Goal: Check status: Check status

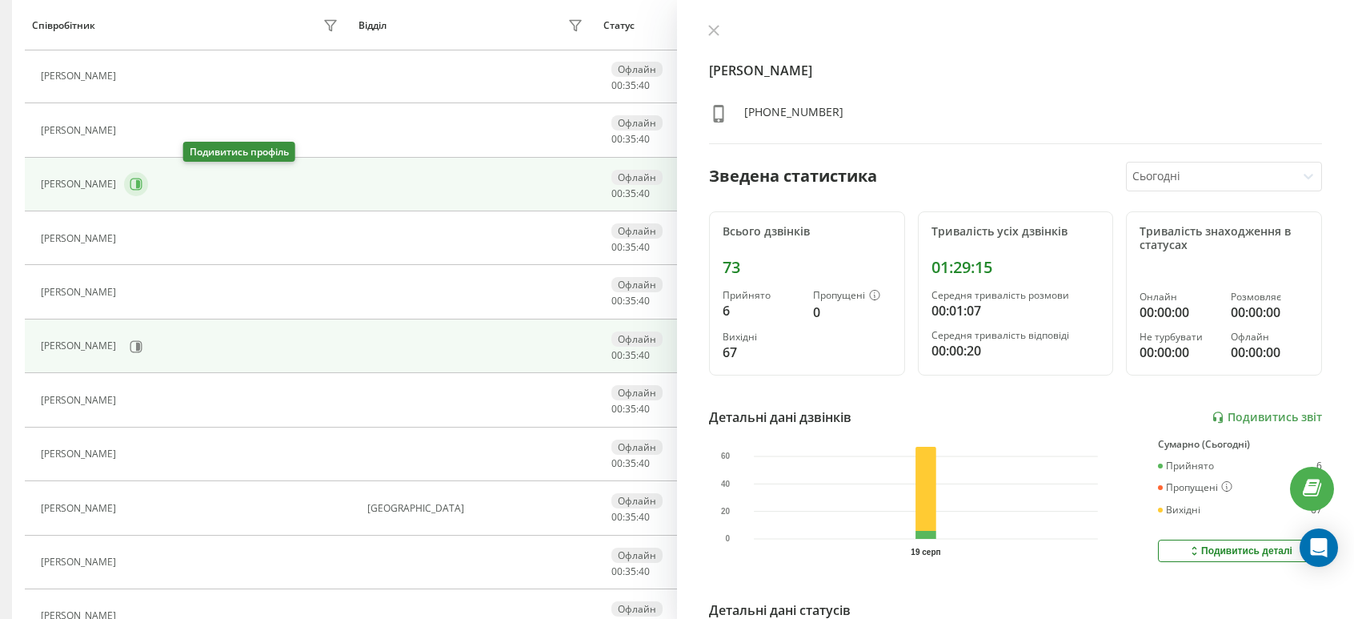
click at [142, 186] on icon at bounding box center [136, 184] width 13 height 13
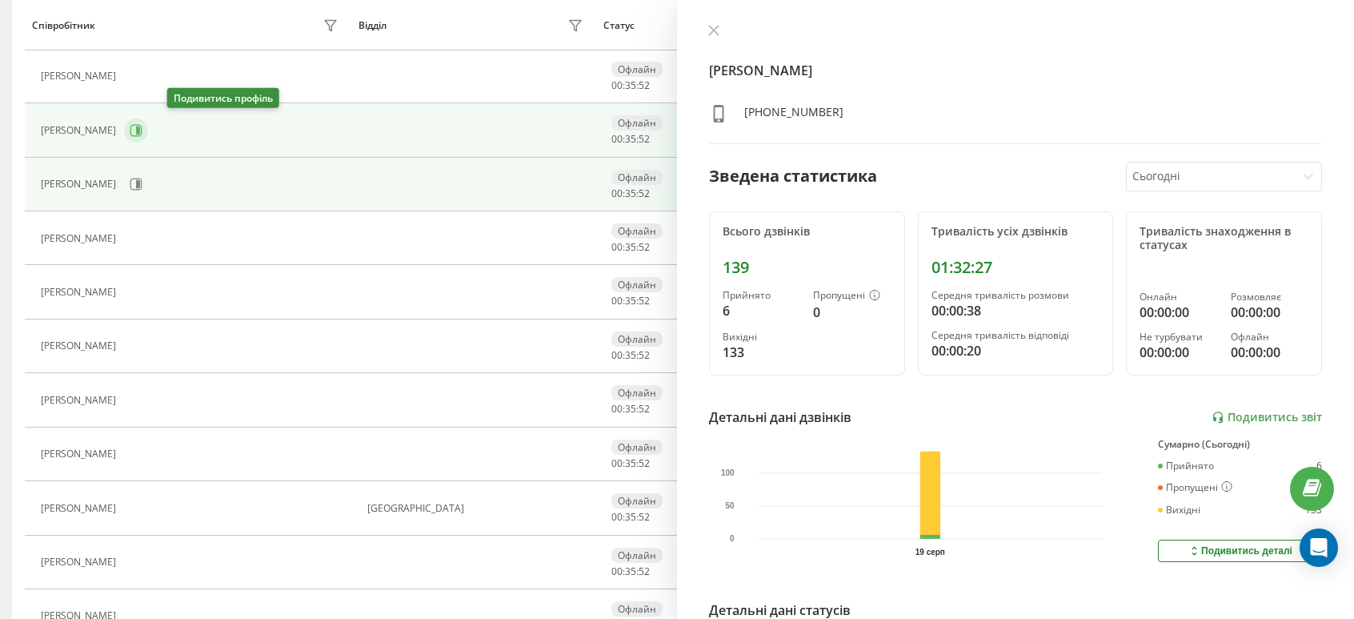
click at [140, 129] on icon at bounding box center [138, 130] width 4 height 8
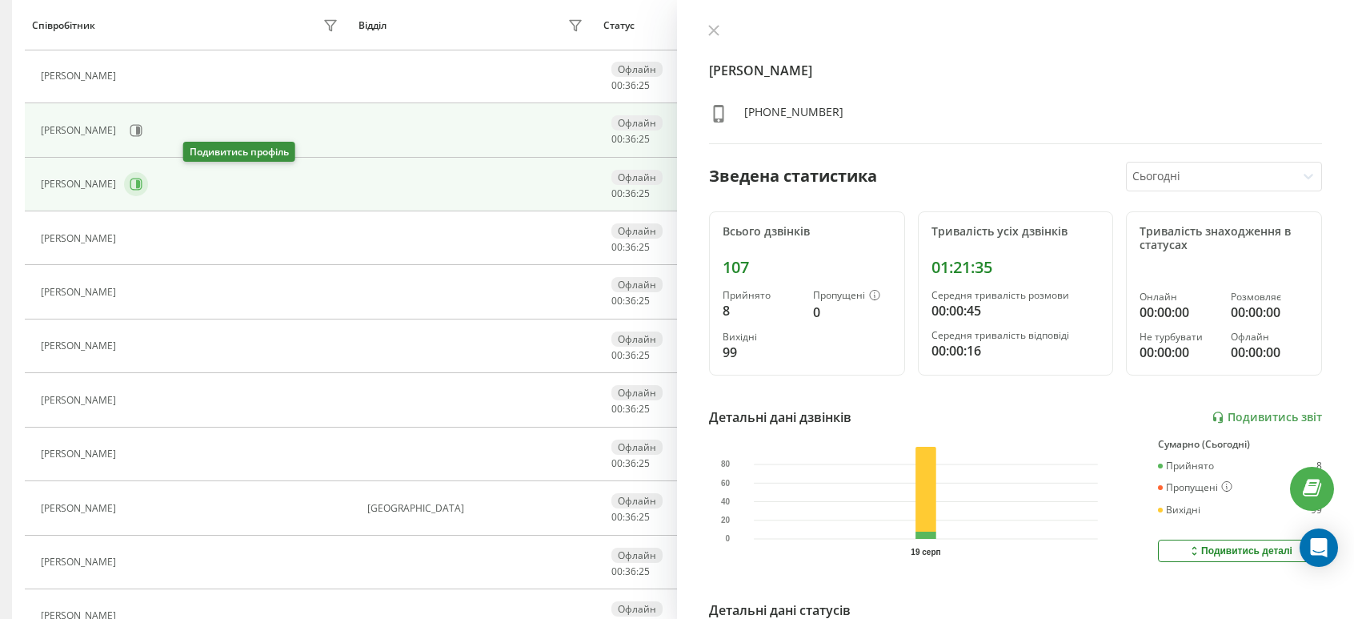
click at [142, 178] on icon at bounding box center [136, 184] width 13 height 13
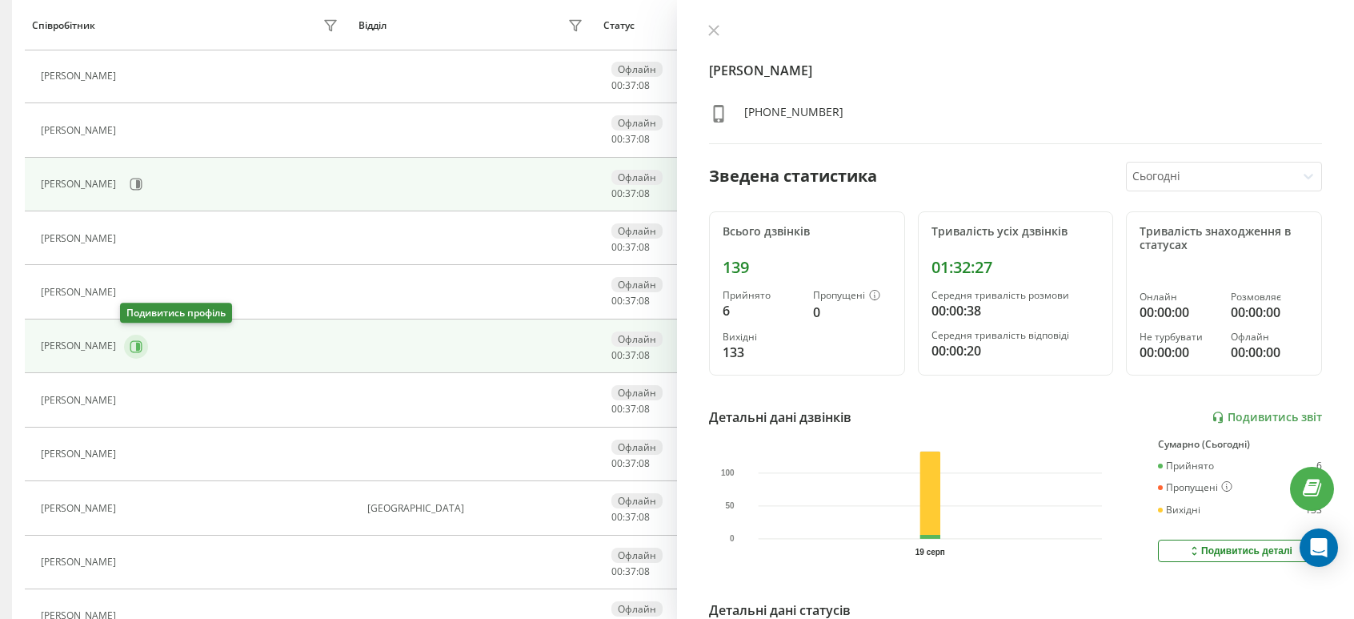
click at [130, 340] on icon at bounding box center [136, 346] width 13 height 13
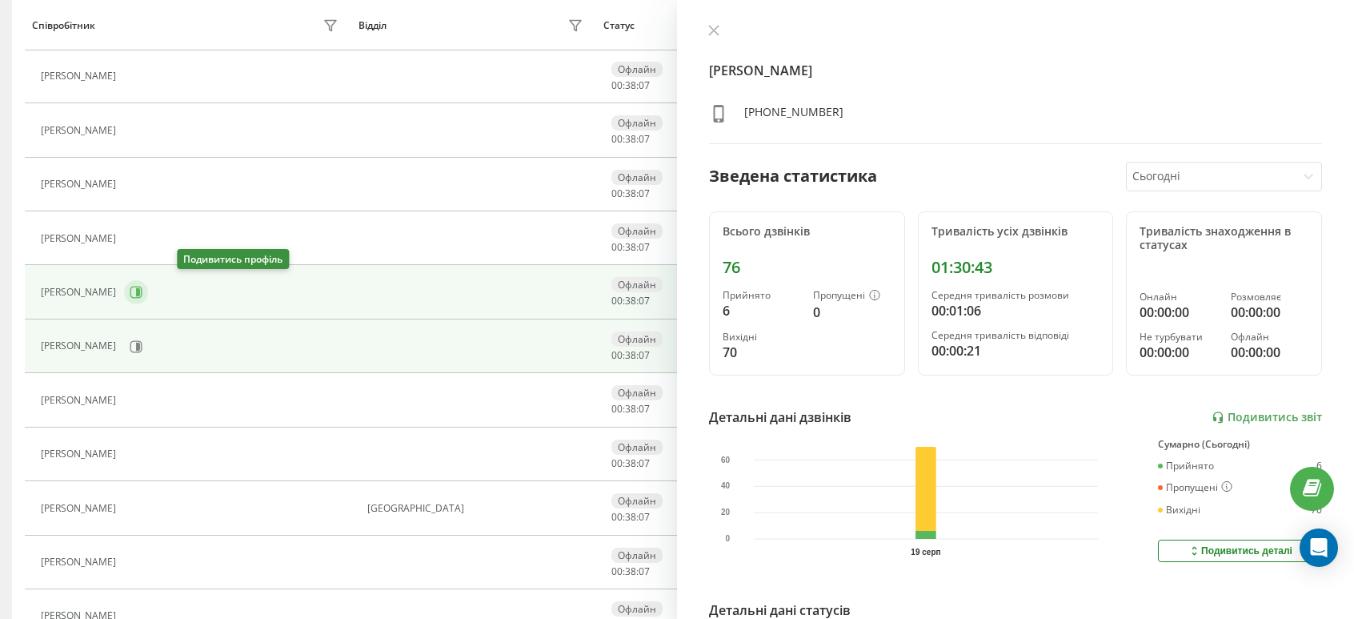
click at [142, 294] on icon at bounding box center [136, 292] width 13 height 13
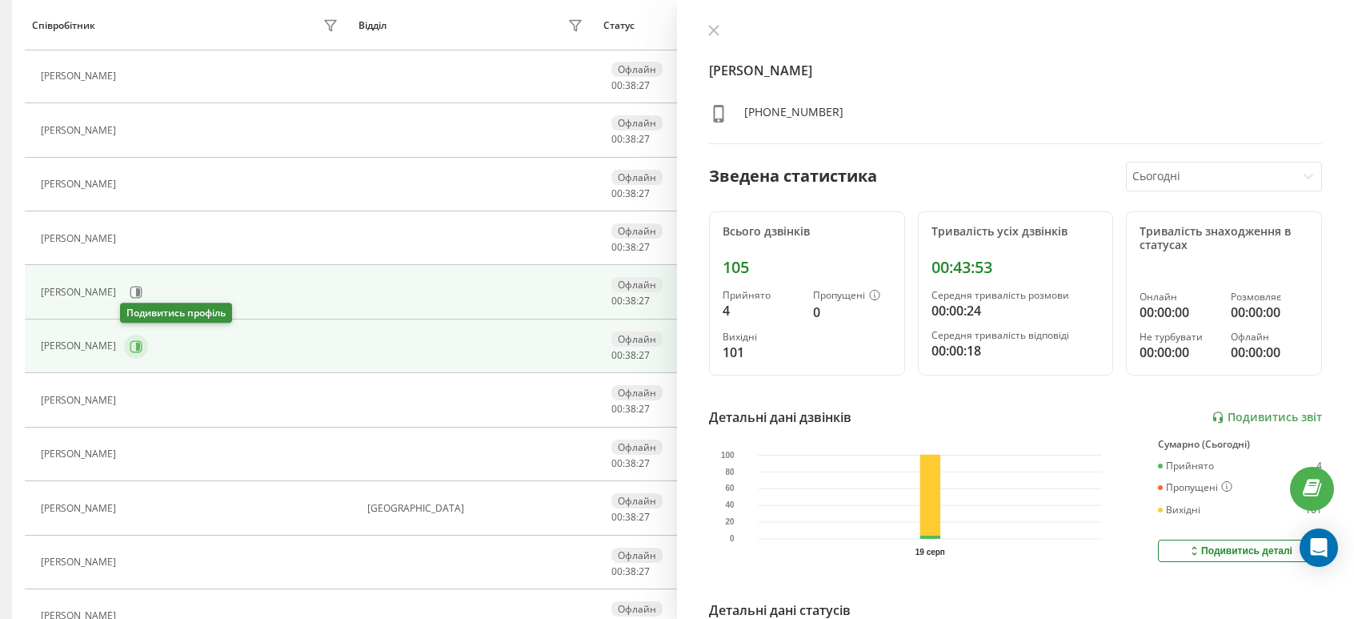
click at [142, 343] on button at bounding box center [136, 347] width 24 height 24
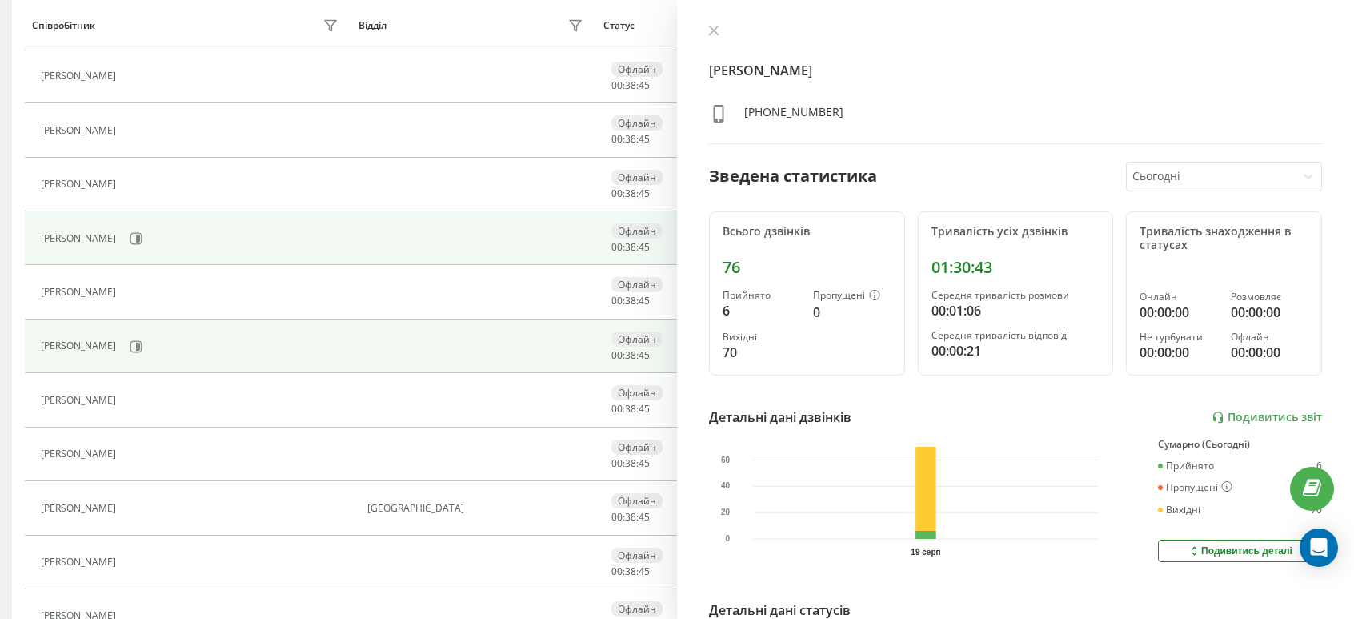
scroll to position [663, 0]
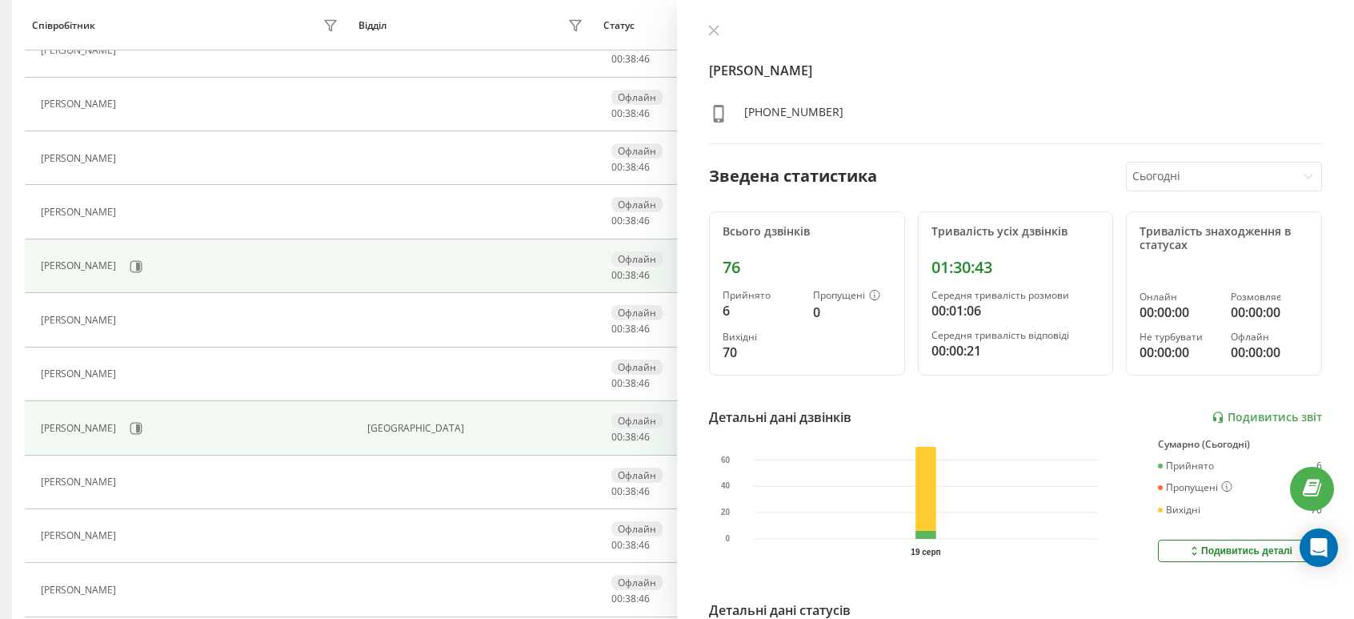
click at [120, 423] on div "[PERSON_NAME]" at bounding box center [80, 428] width 79 height 11
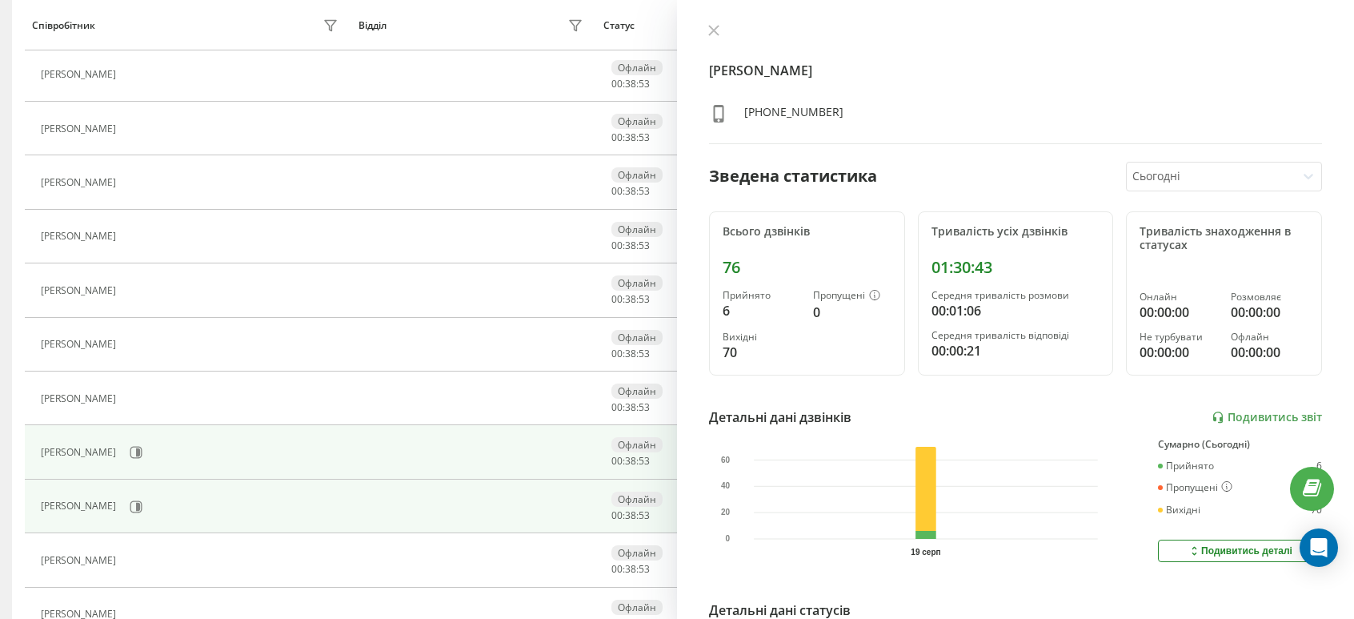
scroll to position [102, 0]
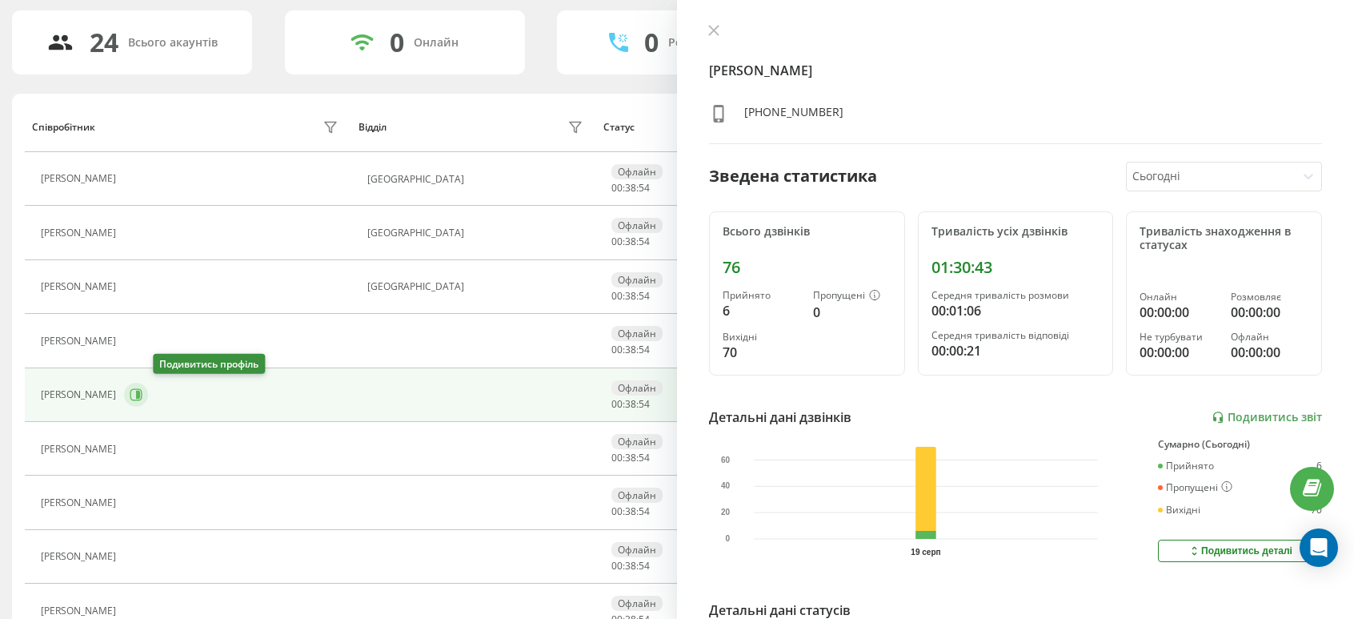
click at [142, 392] on icon at bounding box center [136, 394] width 13 height 13
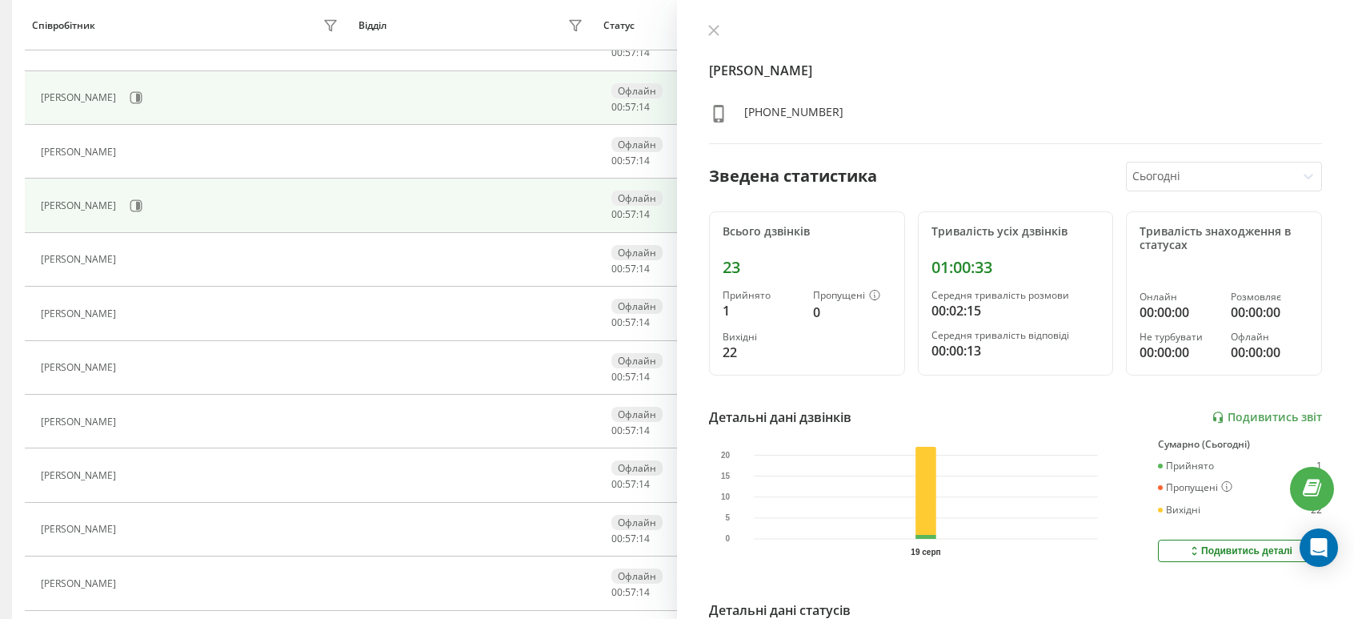
scroll to position [400, 0]
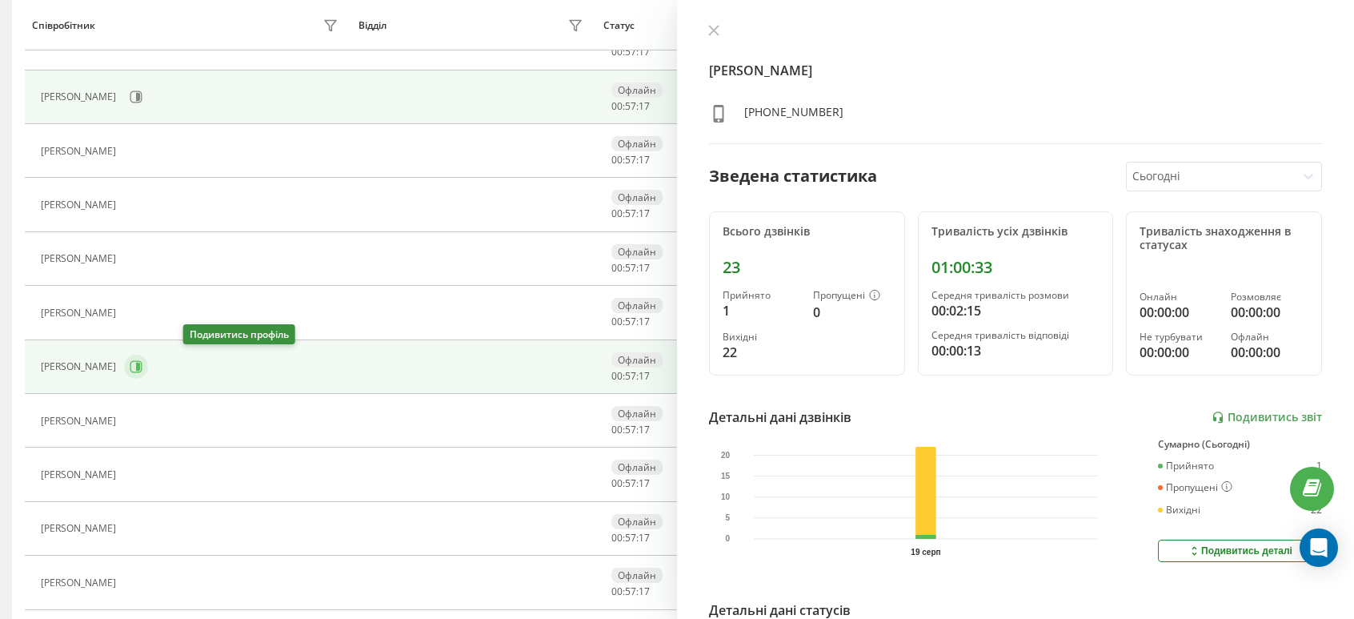
click at [142, 366] on icon at bounding box center [136, 366] width 13 height 13
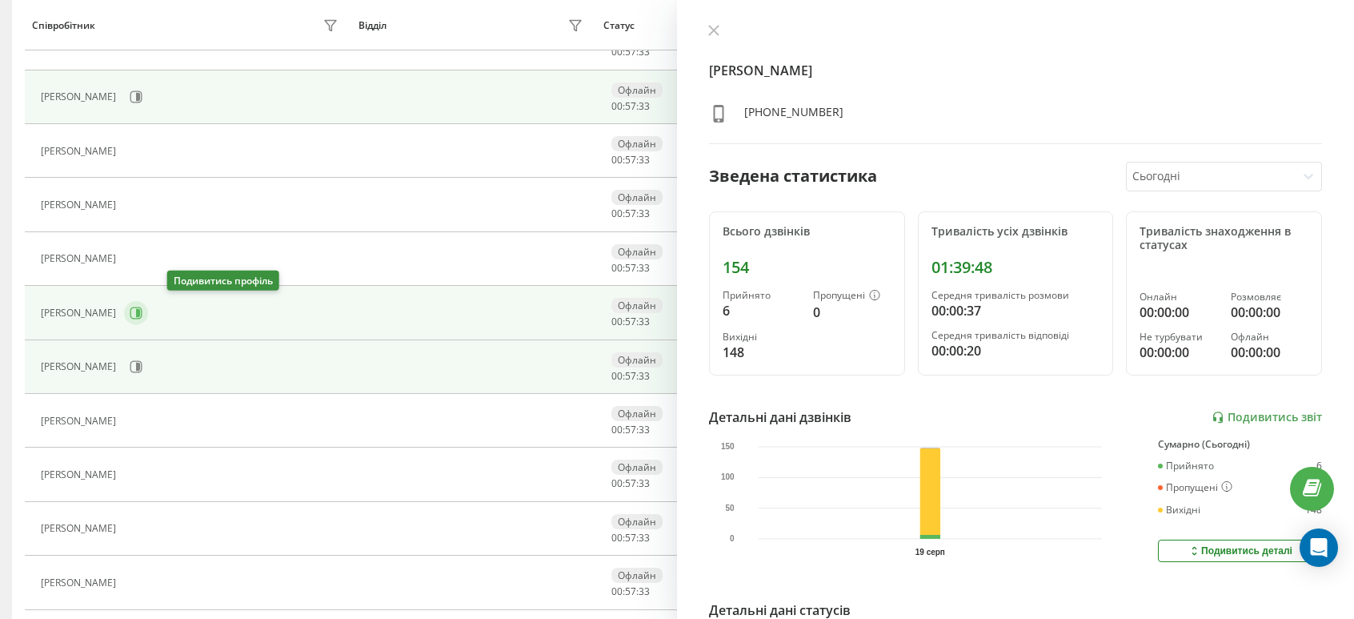
click at [142, 312] on icon at bounding box center [136, 313] width 13 height 13
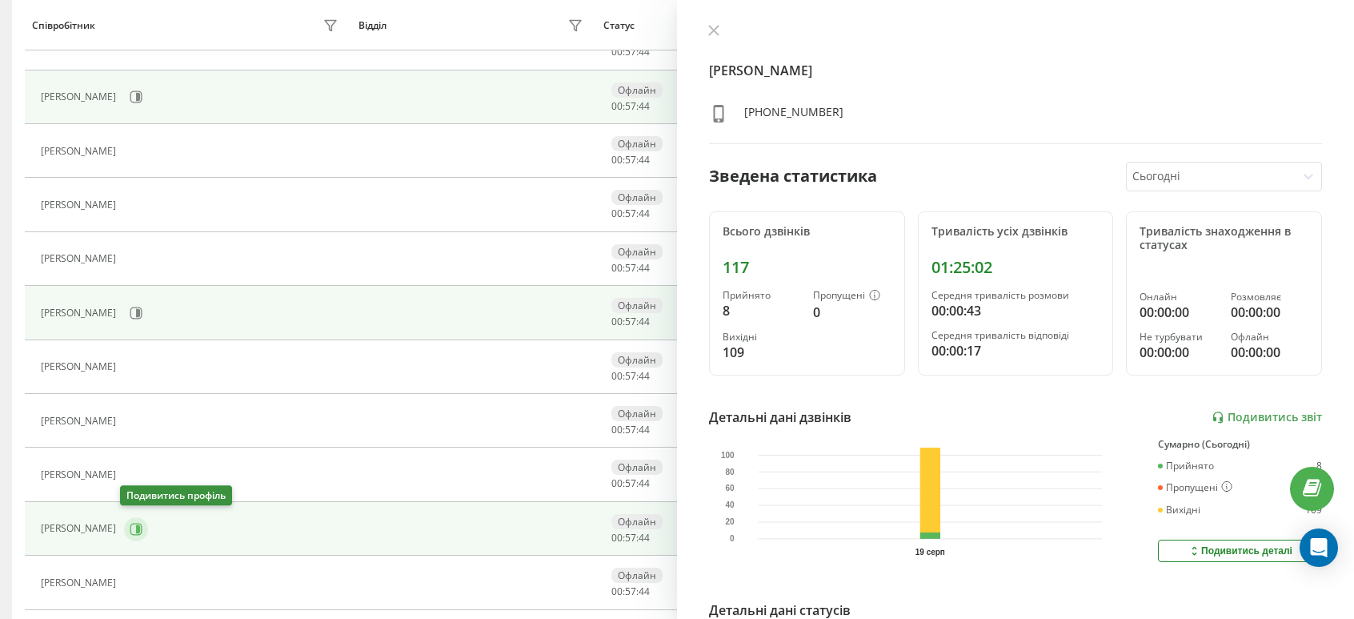
click at [136, 523] on icon at bounding box center [136, 529] width 13 height 13
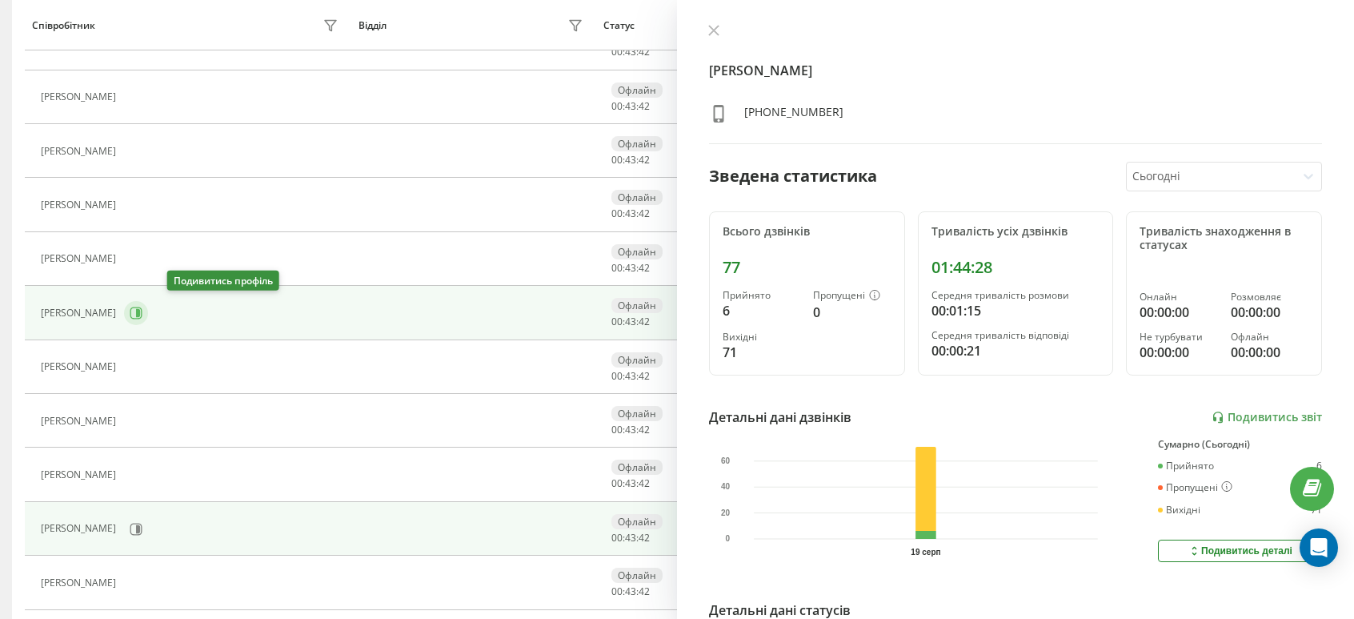
click at [142, 310] on icon at bounding box center [136, 313] width 13 height 13
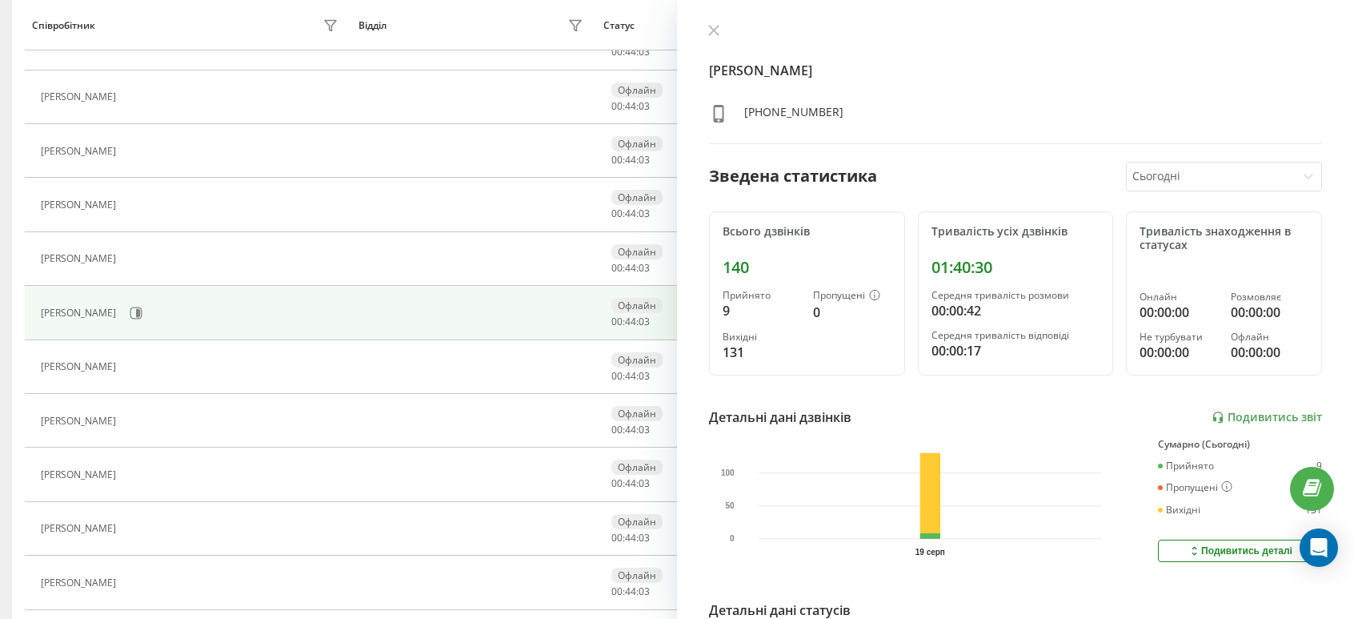
click at [1073, 464] on icon "[DATE] 0 50 100" at bounding box center [911, 497] width 381 height 116
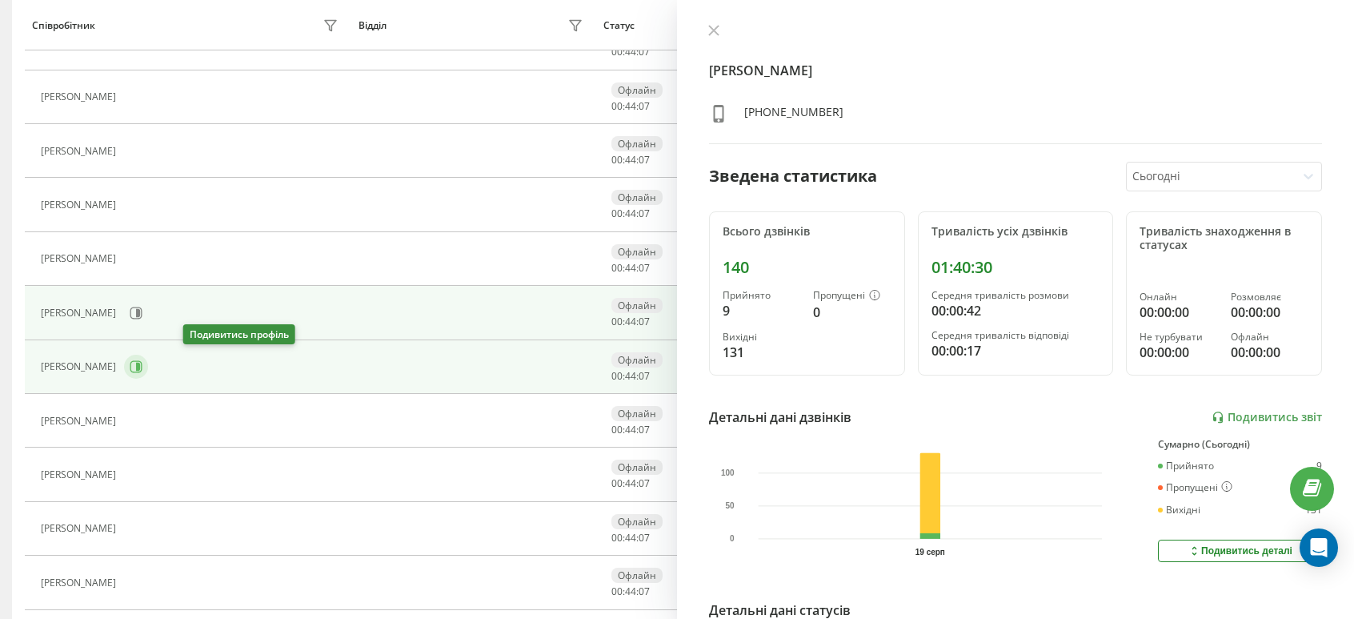
click at [142, 362] on icon at bounding box center [136, 366] width 13 height 13
